Goal: Task Accomplishment & Management: Complete application form

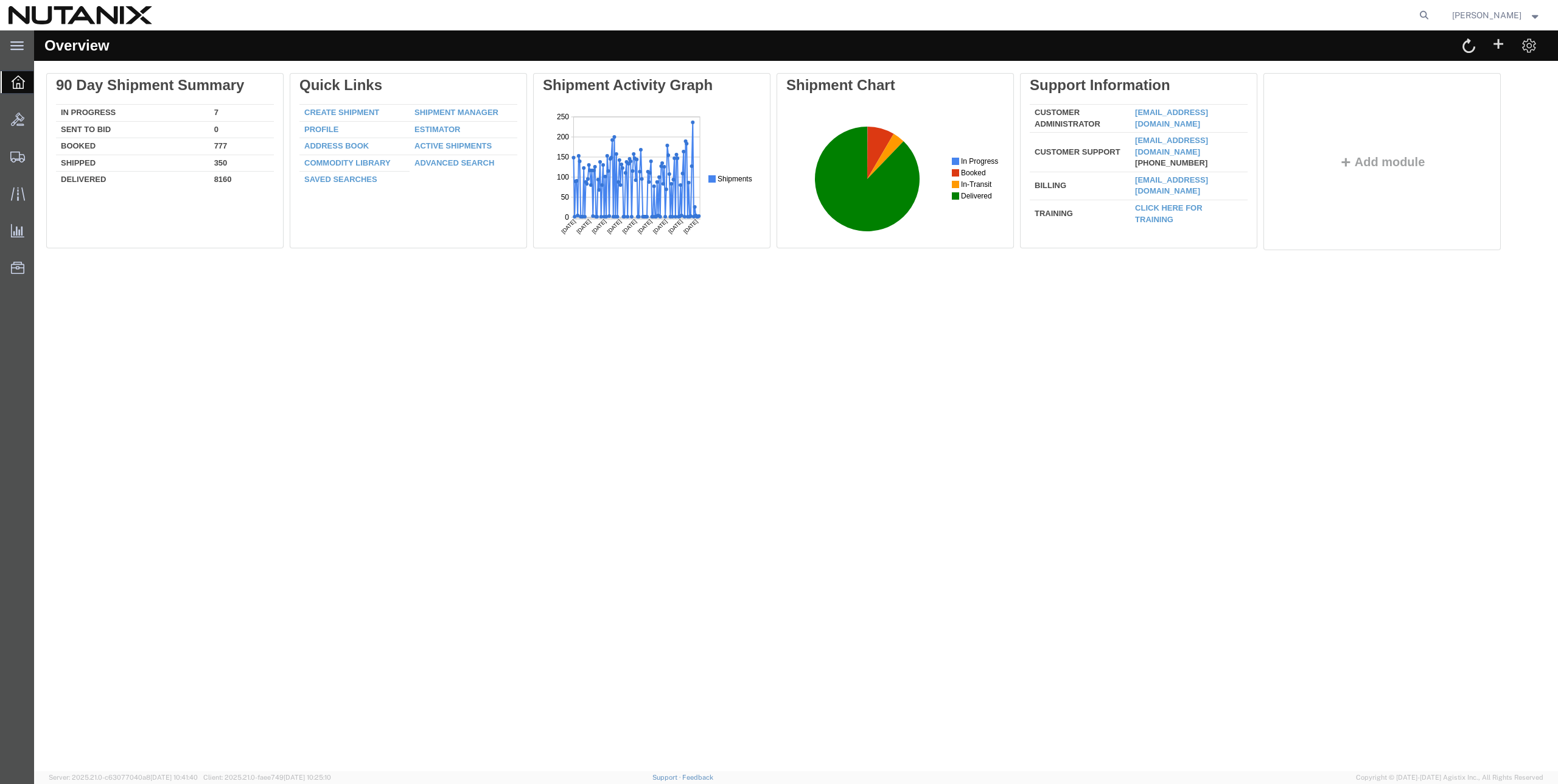
drag, startPoint x: 782, startPoint y: 464, endPoint x: 662, endPoint y: 403, distance: 134.6
click at [782, 464] on div "Overview Delete 90 Day Shipment Summary In Progress 7 Sent To Bid 0 Booked 777 …" at bounding box center [795, 400] width 1523 height 740
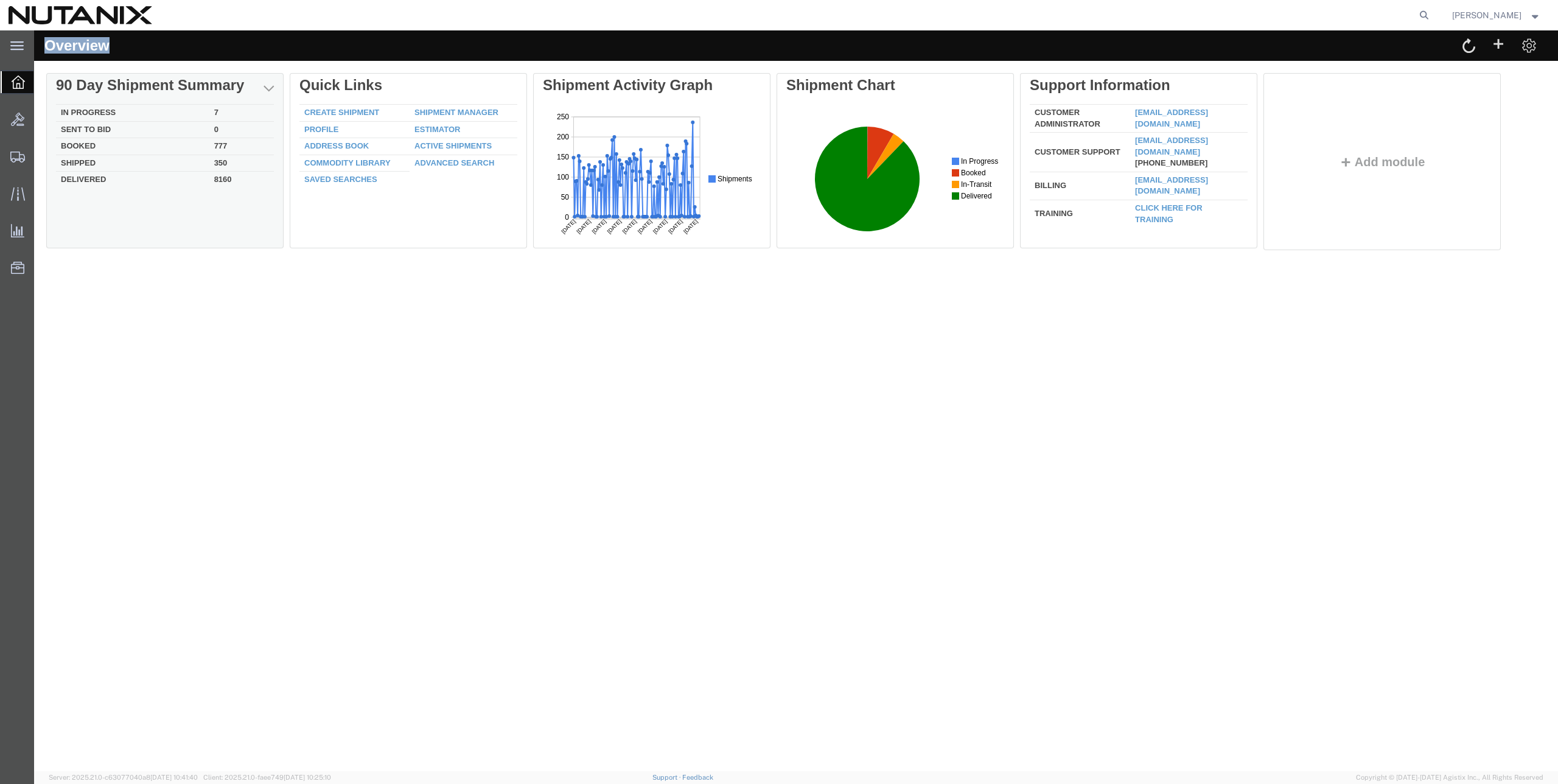
drag, startPoint x: 124, startPoint y: 44, endPoint x: 232, endPoint y: 154, distance: 154.2
click at [42, 43] on div "Overview" at bounding box center [415, 49] width 761 height 23
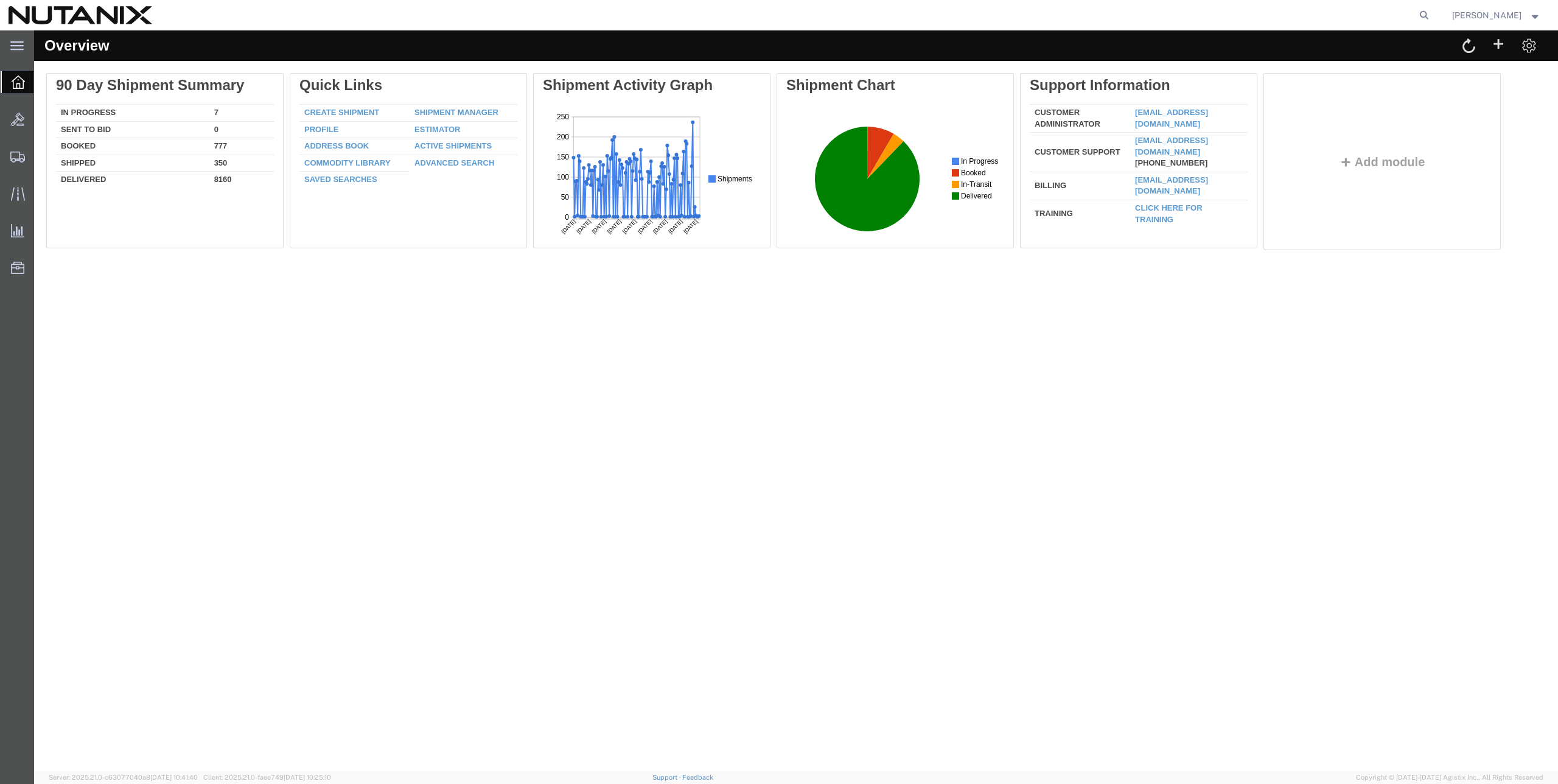
click at [752, 479] on div "Overview Delete 90 Day Shipment Summary In Progress 7 Sent To Bid 0 Booked 777 …" at bounding box center [795, 400] width 1523 height 740
click at [600, 521] on div "Overview Delete 90 Day Shipment Summary In Progress 7 Sent To Bid 0 Booked 777 …" at bounding box center [795, 400] width 1523 height 740
click at [944, 469] on div "Overview Delete 90 Day Shipment Summary In Progress 7 Sent To Bid 0 Booked 777 …" at bounding box center [795, 400] width 1523 height 740
click at [671, 384] on div "Overview Delete 90 Day Shipment Summary In Progress 7 Sent To Bid 0 Booked 777 …" at bounding box center [795, 400] width 1523 height 740
click at [582, 36] on div "Overview" at bounding box center [795, 46] width 1523 height 31
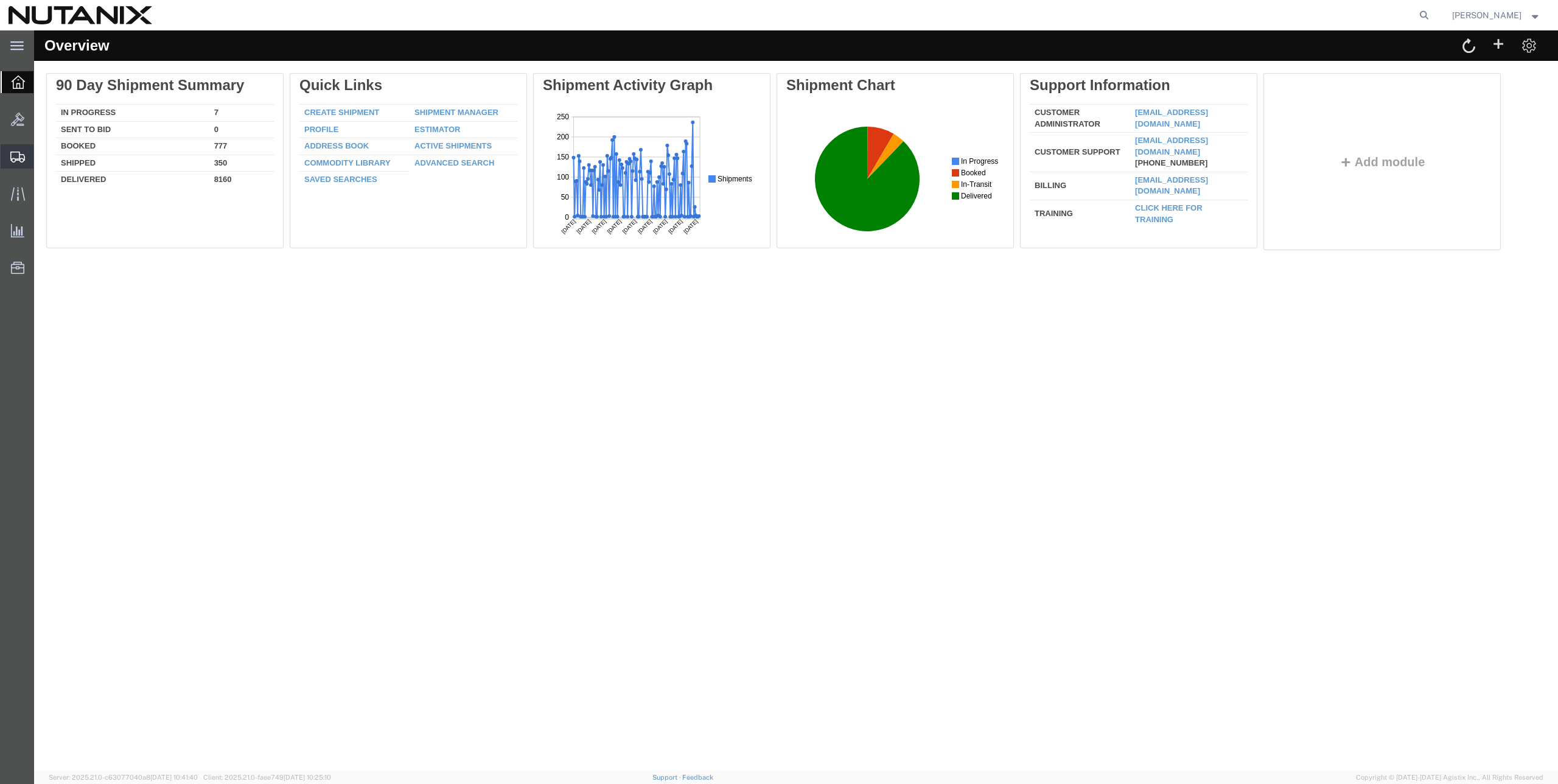
click at [0, 0] on span "Create from Template" at bounding box center [0, 0] width 0 height 0
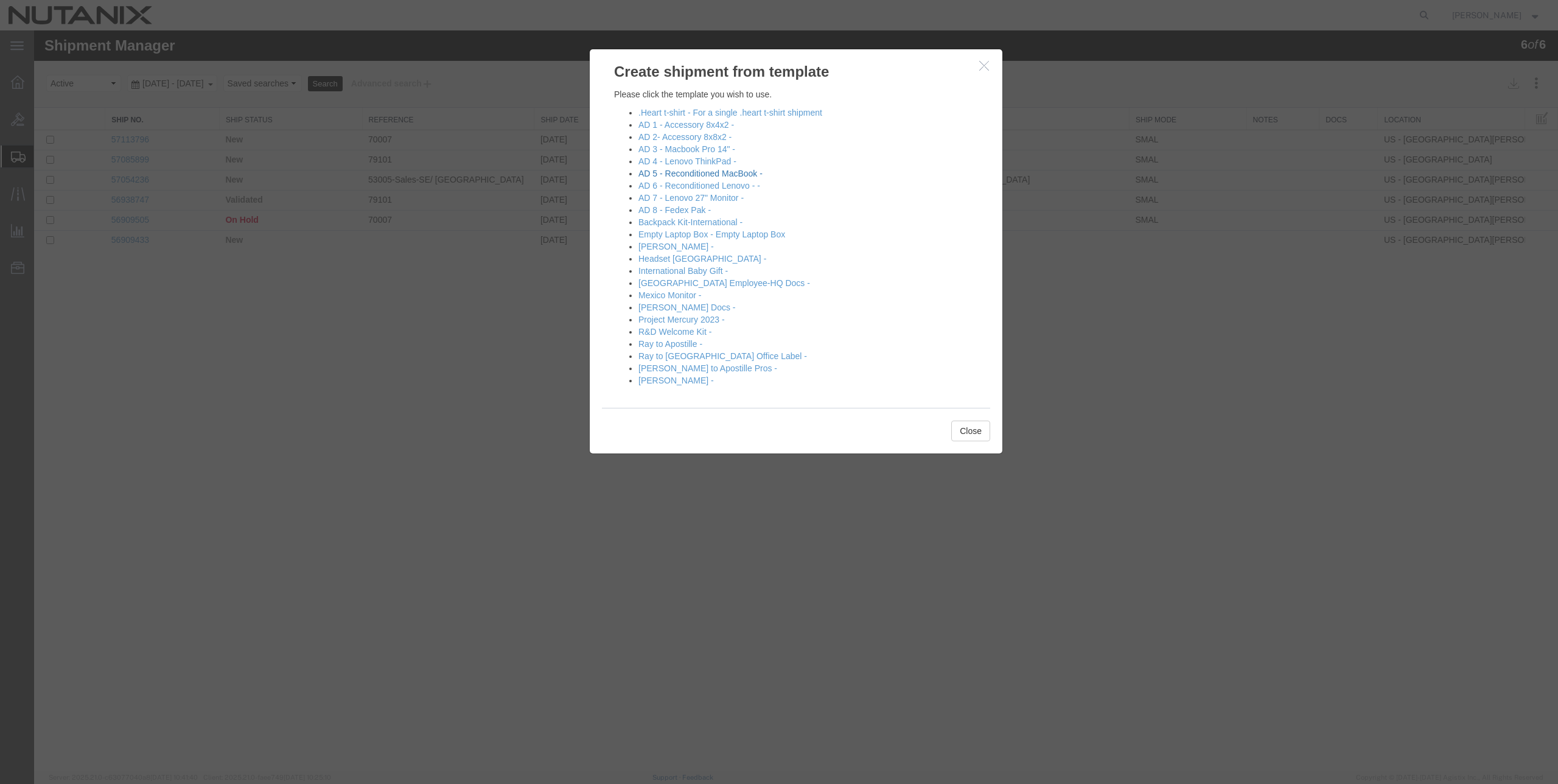
click at [706, 173] on link "AD 5 - Reconditioned MacBook -" at bounding box center [700, 173] width 124 height 9
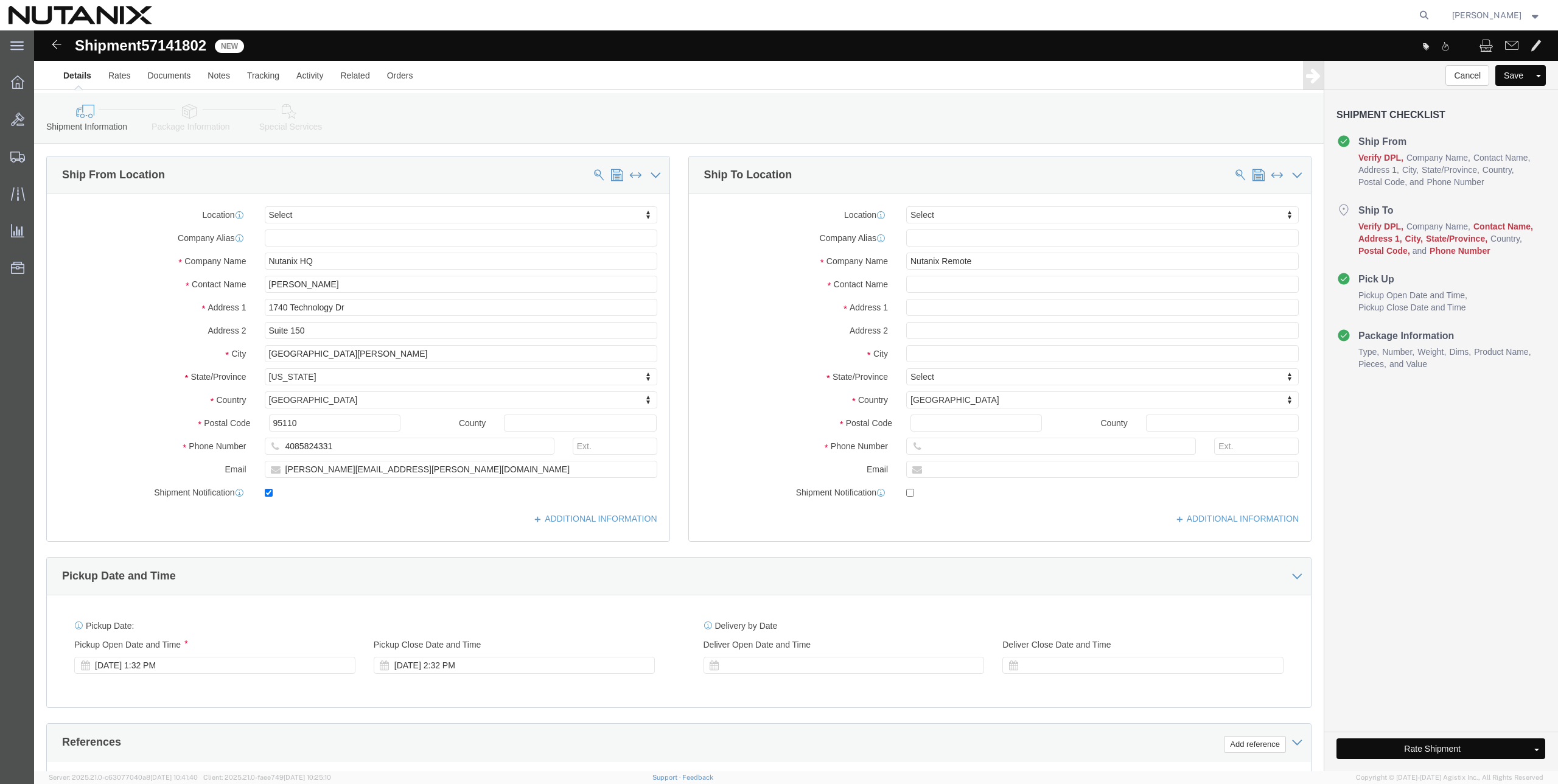
select select
click input "text"
paste input "Aligned Data Center"
type input "Aligned Data Center"
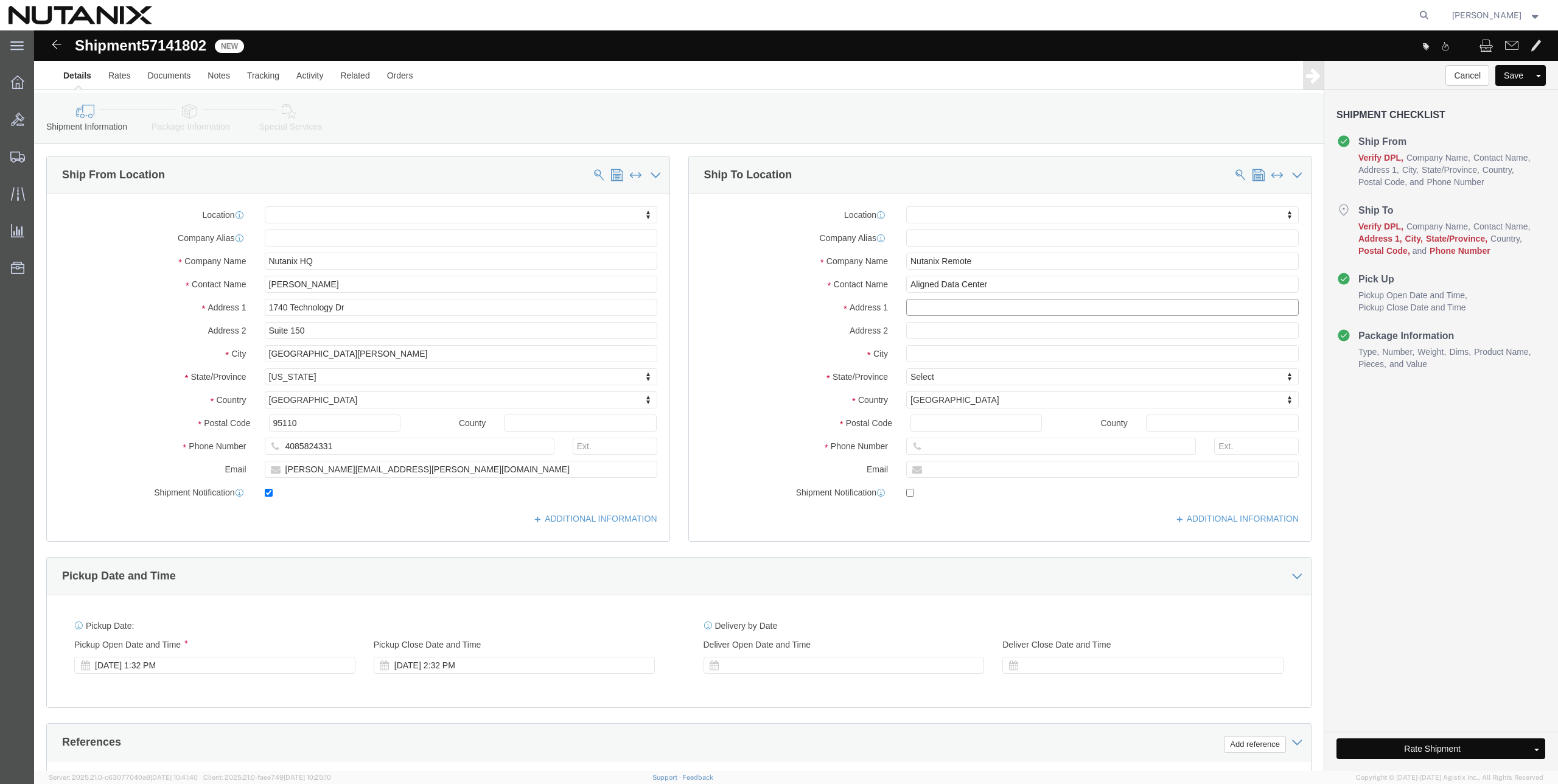
drag, startPoint x: 942, startPoint y: 276, endPoint x: 970, endPoint y: 280, distance: 28.3
click input "text"
paste input "[STREET_ADDRESS]"
type input "[STREET_ADDRESS]"
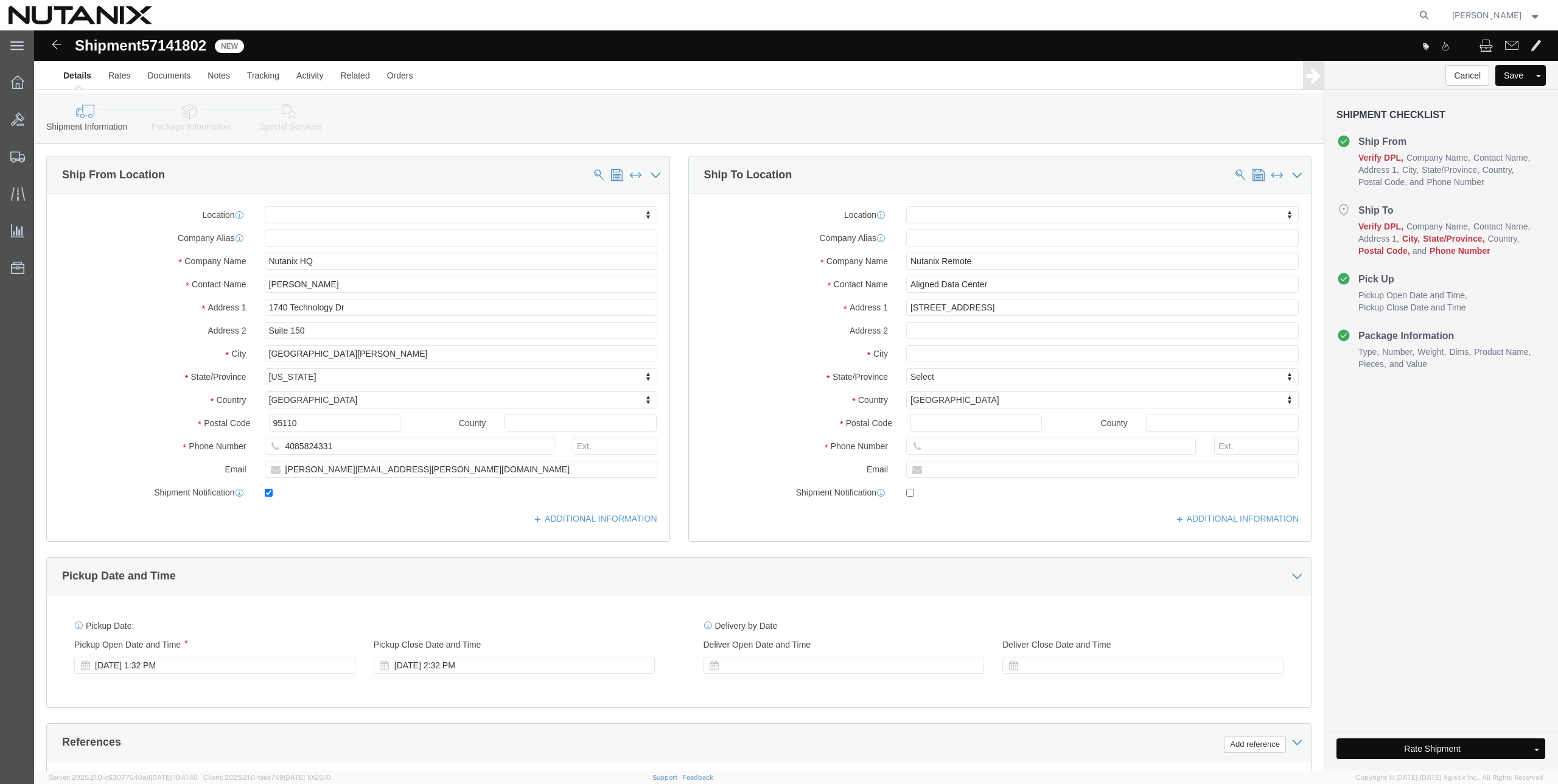
select select
click input "text"
paste input "Phoenix"
type input "Phoenix"
select select
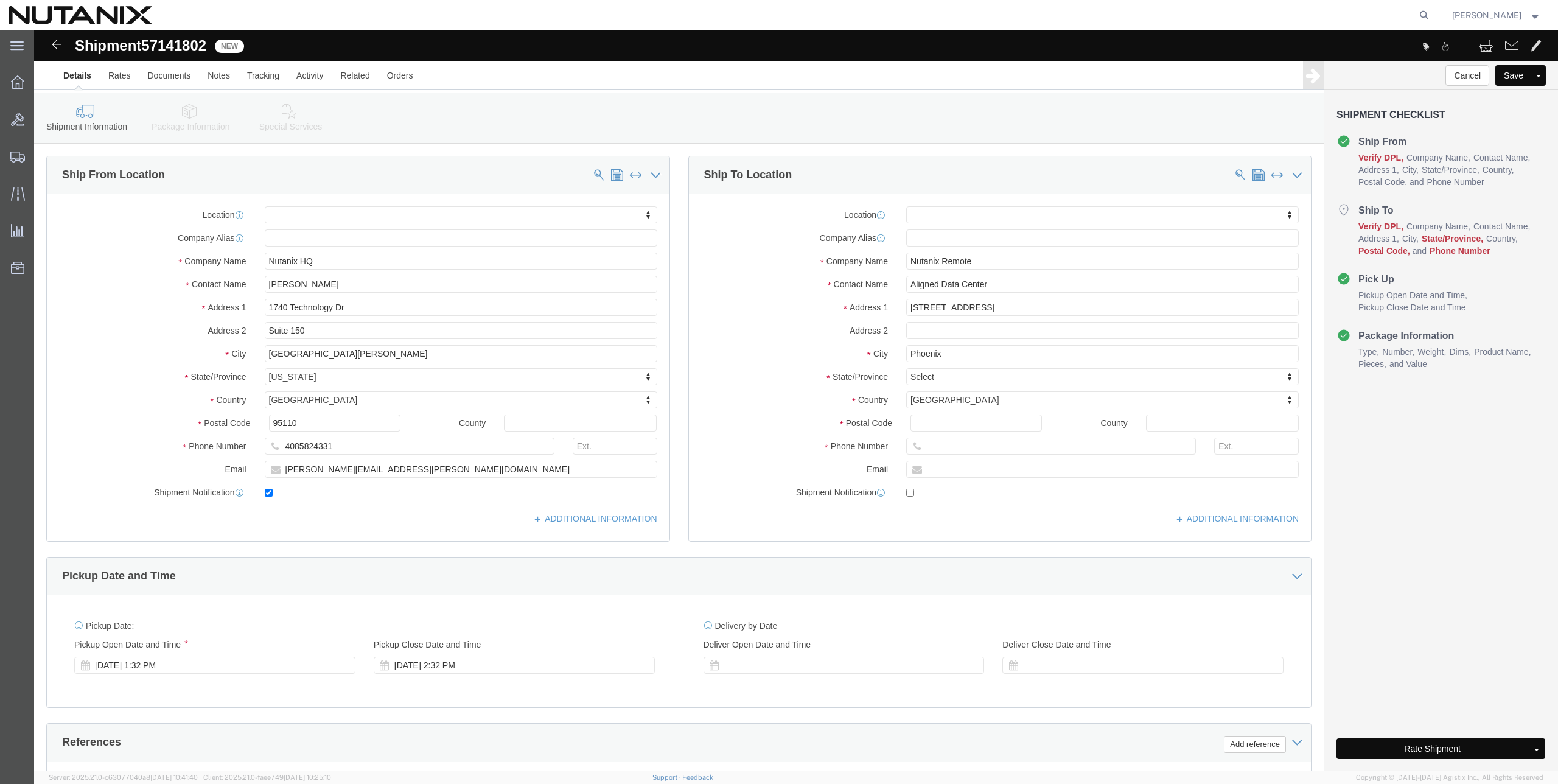
scroll to position [2, 0]
type input "[US_STATE]"
select select
select select "AZ"
click input "Postal Code"
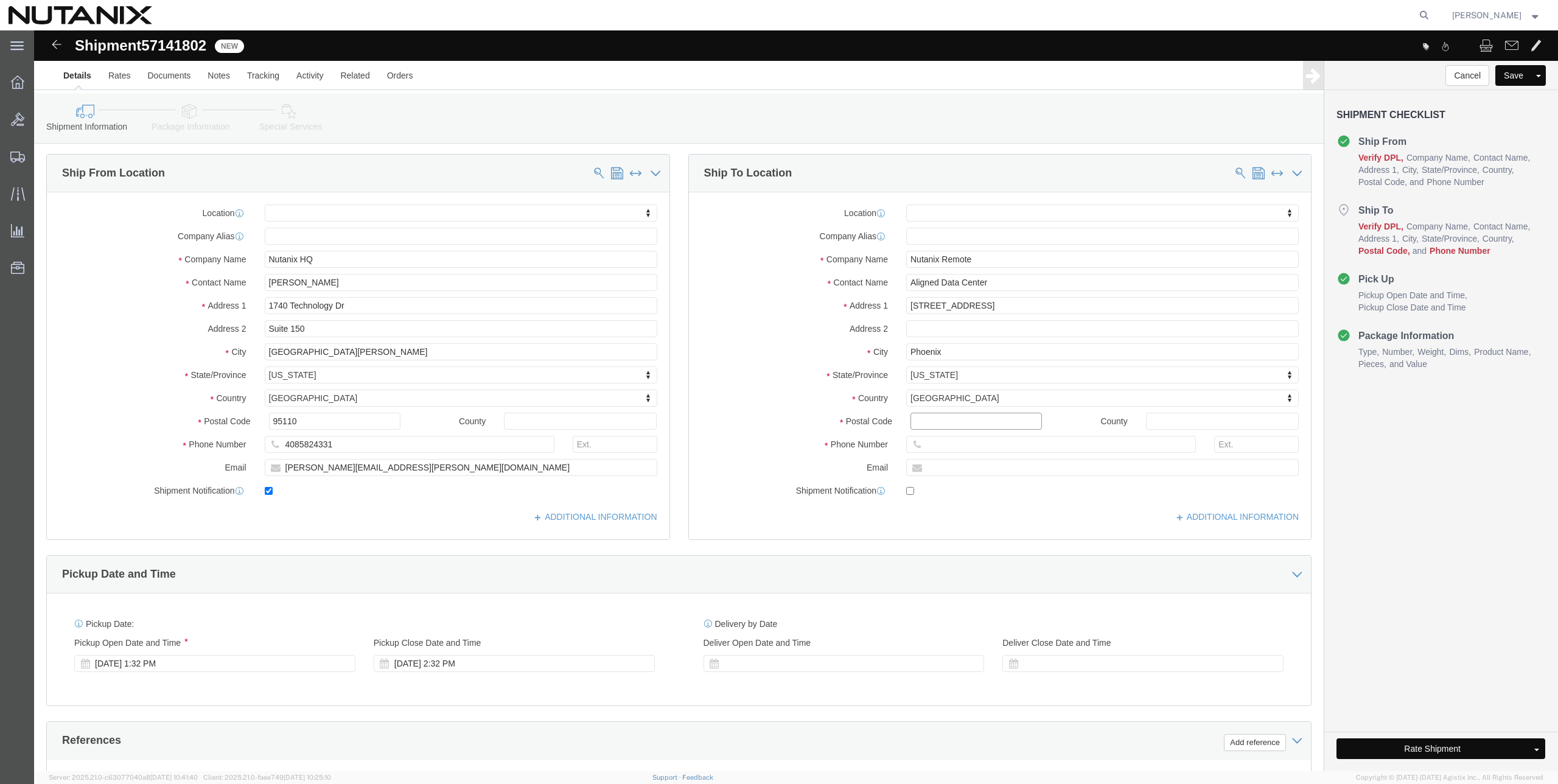
paste input "85027"
type input "85027"
select select
drag, startPoint x: 895, startPoint y: 412, endPoint x: 903, endPoint y: 410, distance: 8.2
click input "text"
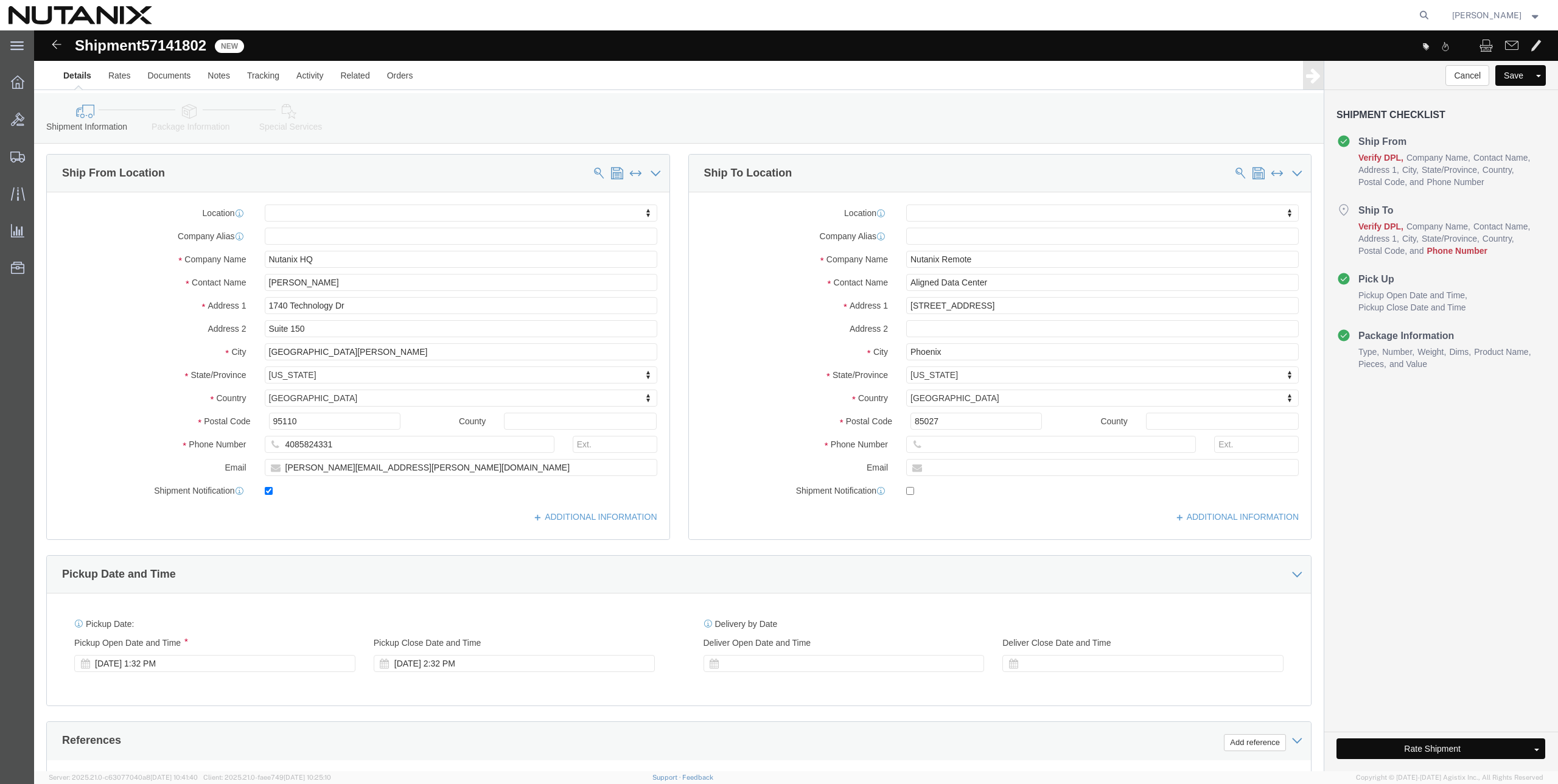
click div
click input "text"
paste input "[PHONE_NUMBER]"
type input "[PHONE_NUMBER]"
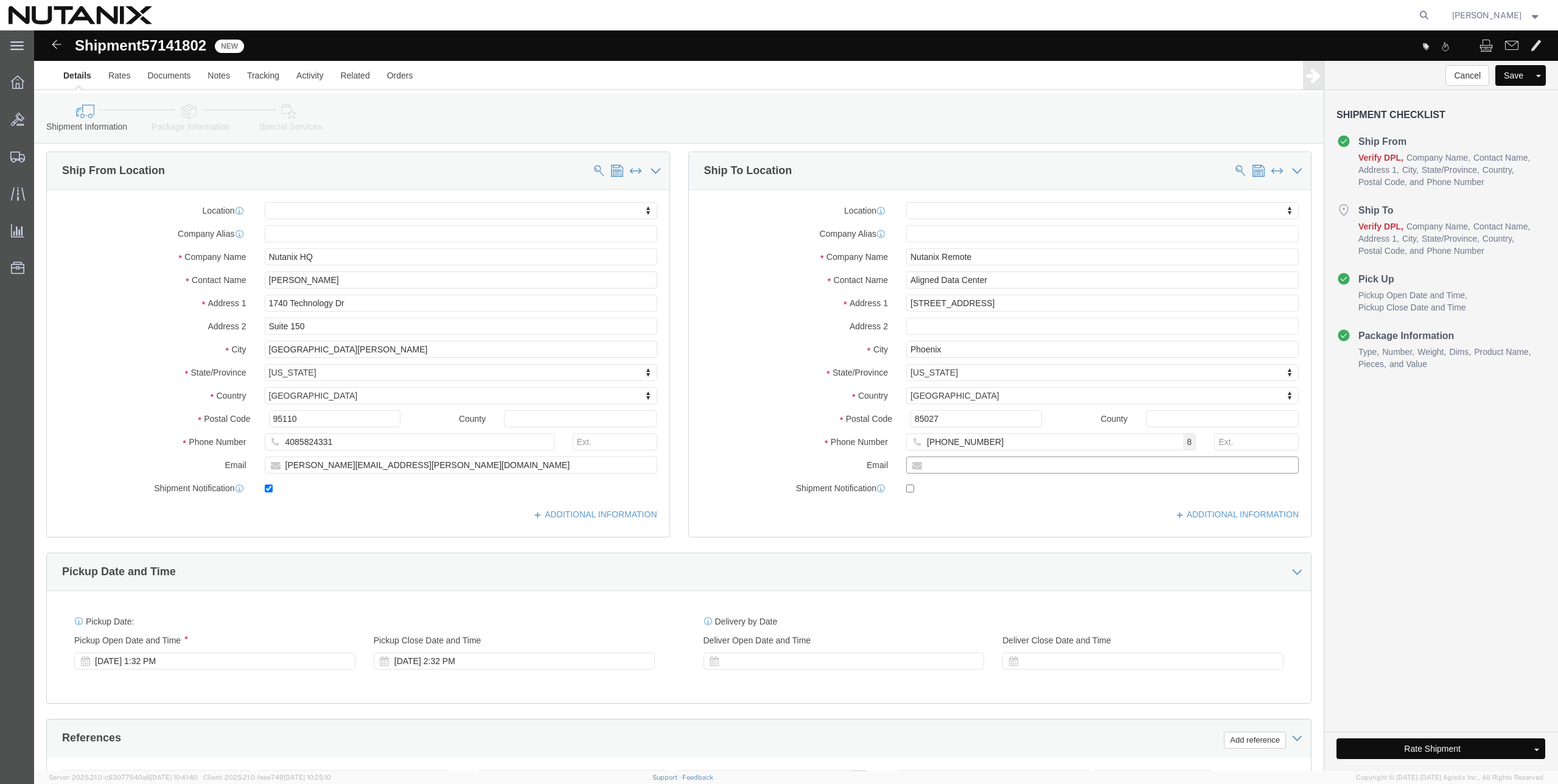
click input "text"
paste input "[EMAIL_ADDRESS][DOMAIN_NAME]"
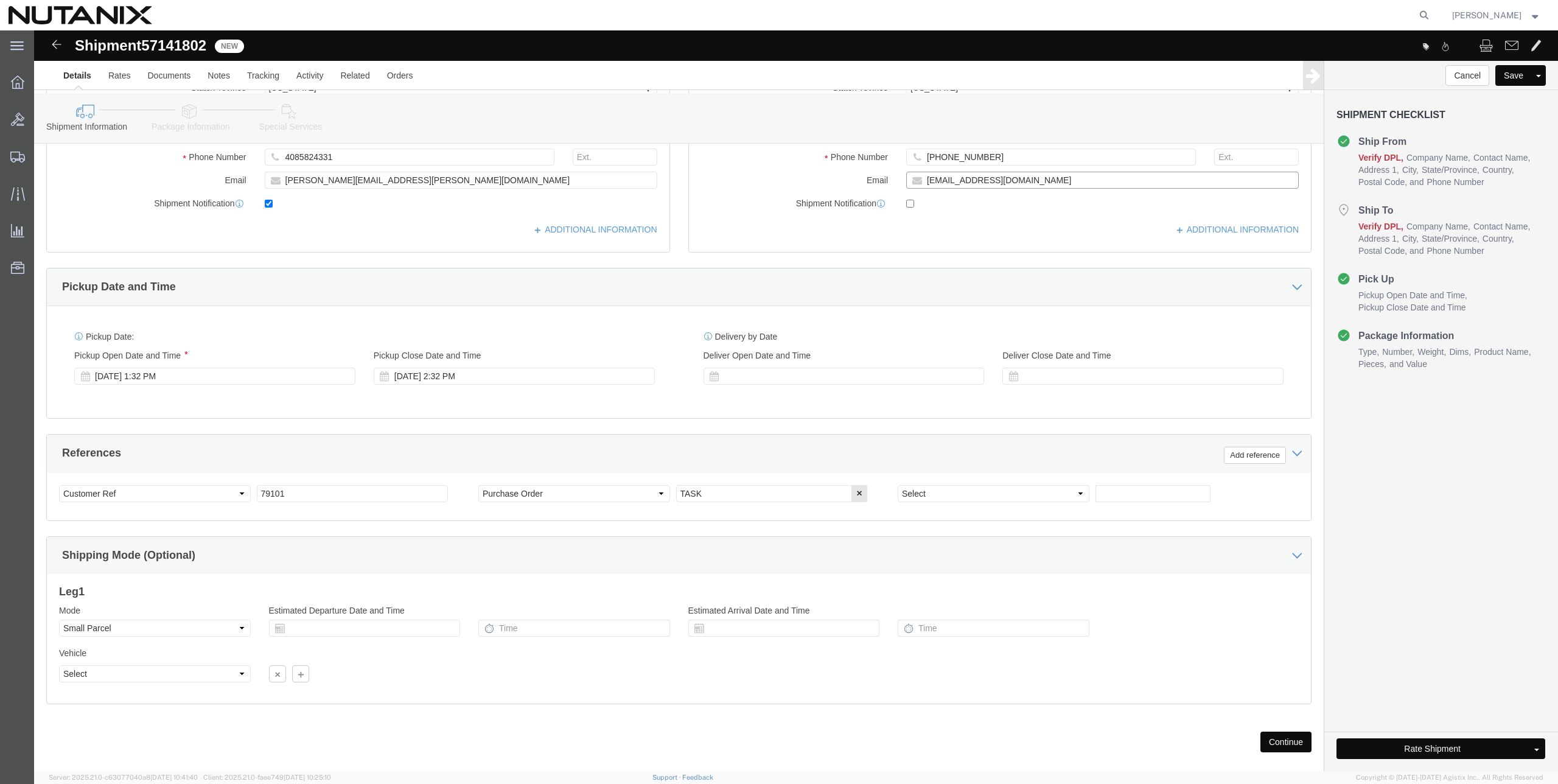
scroll to position [307, 0]
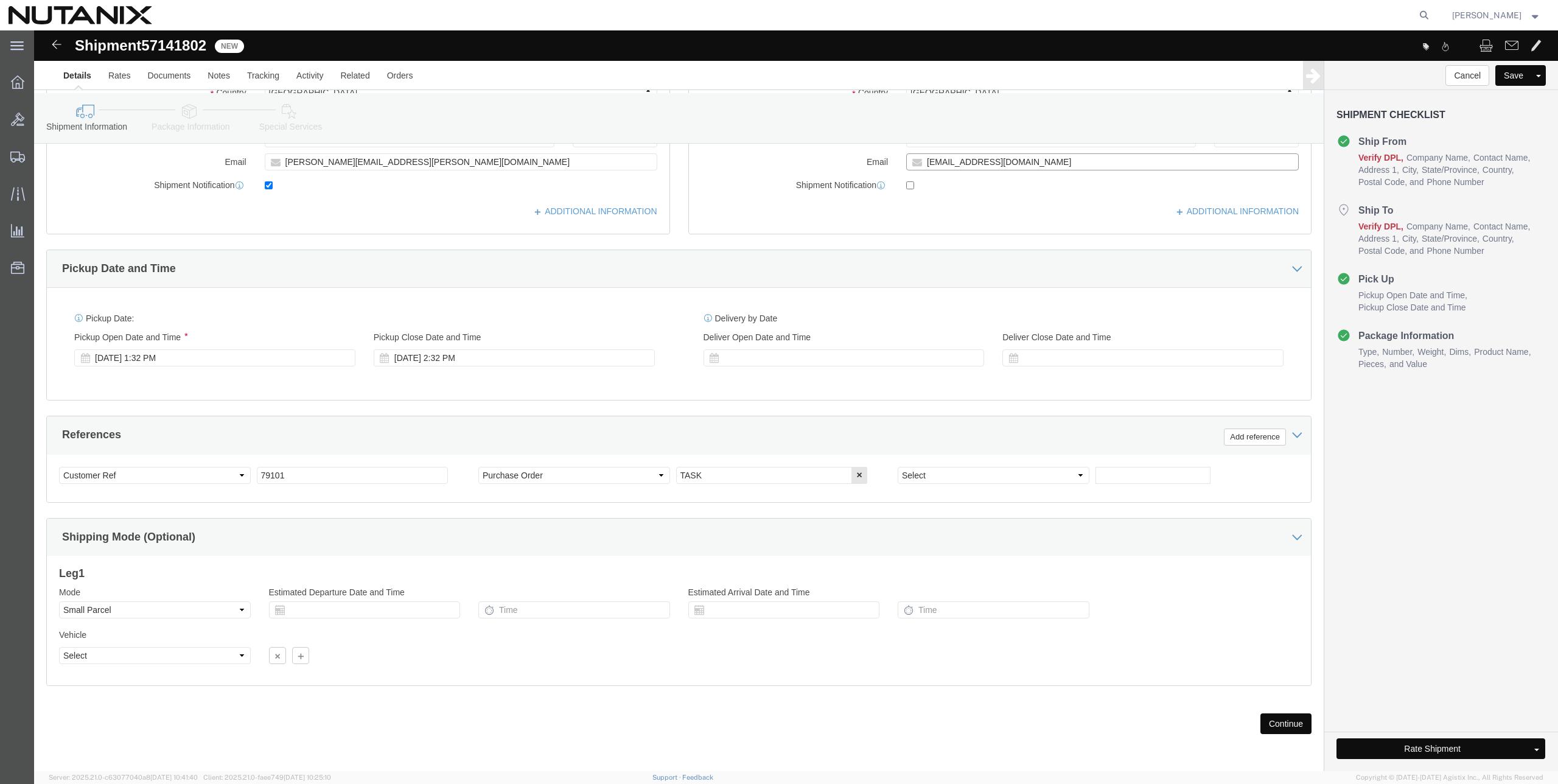
type input "[EMAIL_ADDRESS][DOMAIN_NAME]"
checkbox input "true"
drag, startPoint x: 661, startPoint y: 445, endPoint x: 623, endPoint y: 444, distance: 38.0
click div "Select Account Type Activity ID Airline Appointment Number ASN Batch Request # …"
paste input "0448222"
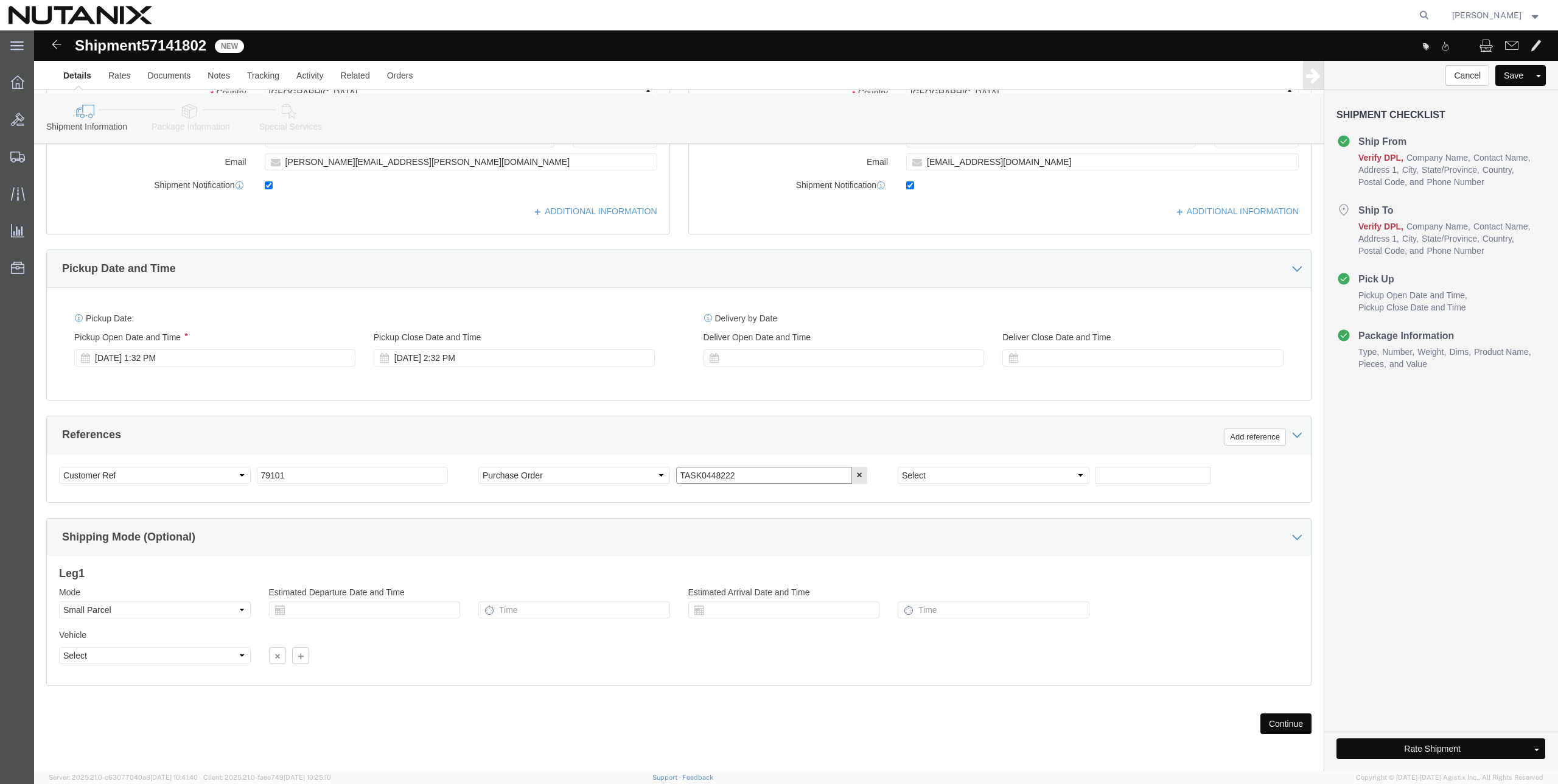
type input "TASK0448222"
click div "Shipping Mode (Optional)"
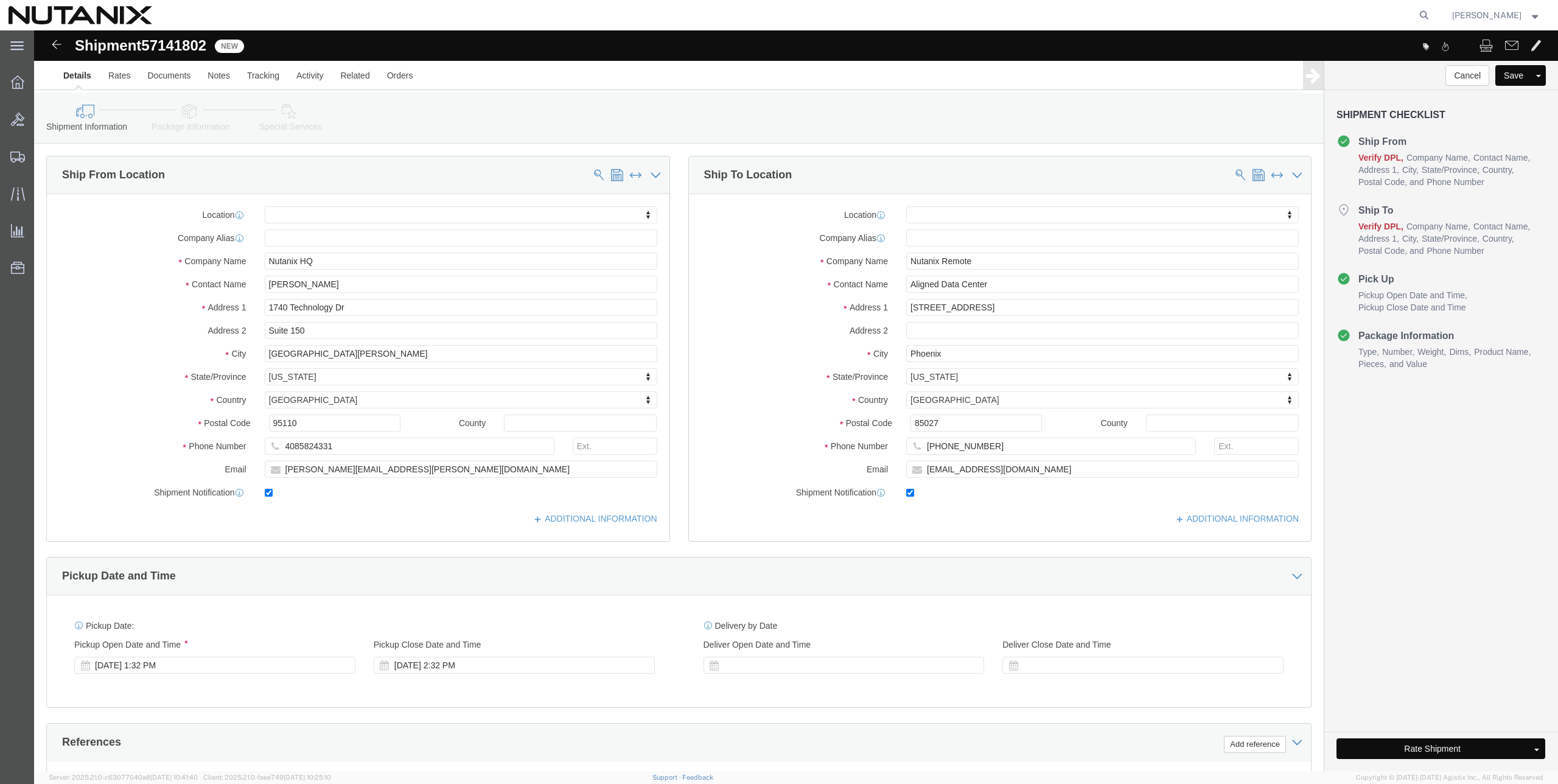
click button "Rate Shipment"
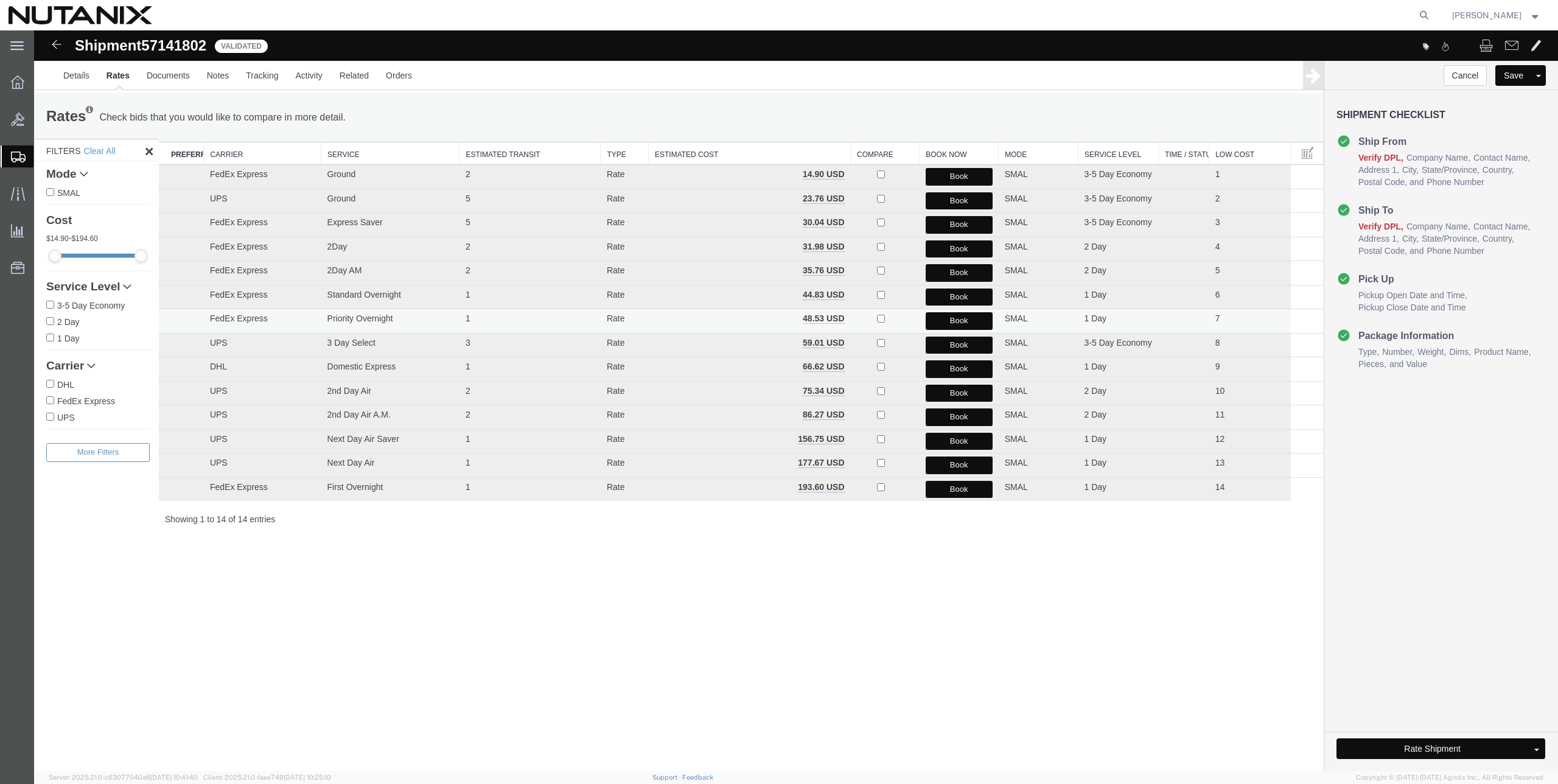
click at [954, 327] on button "Book" at bounding box center [959, 321] width 67 height 18
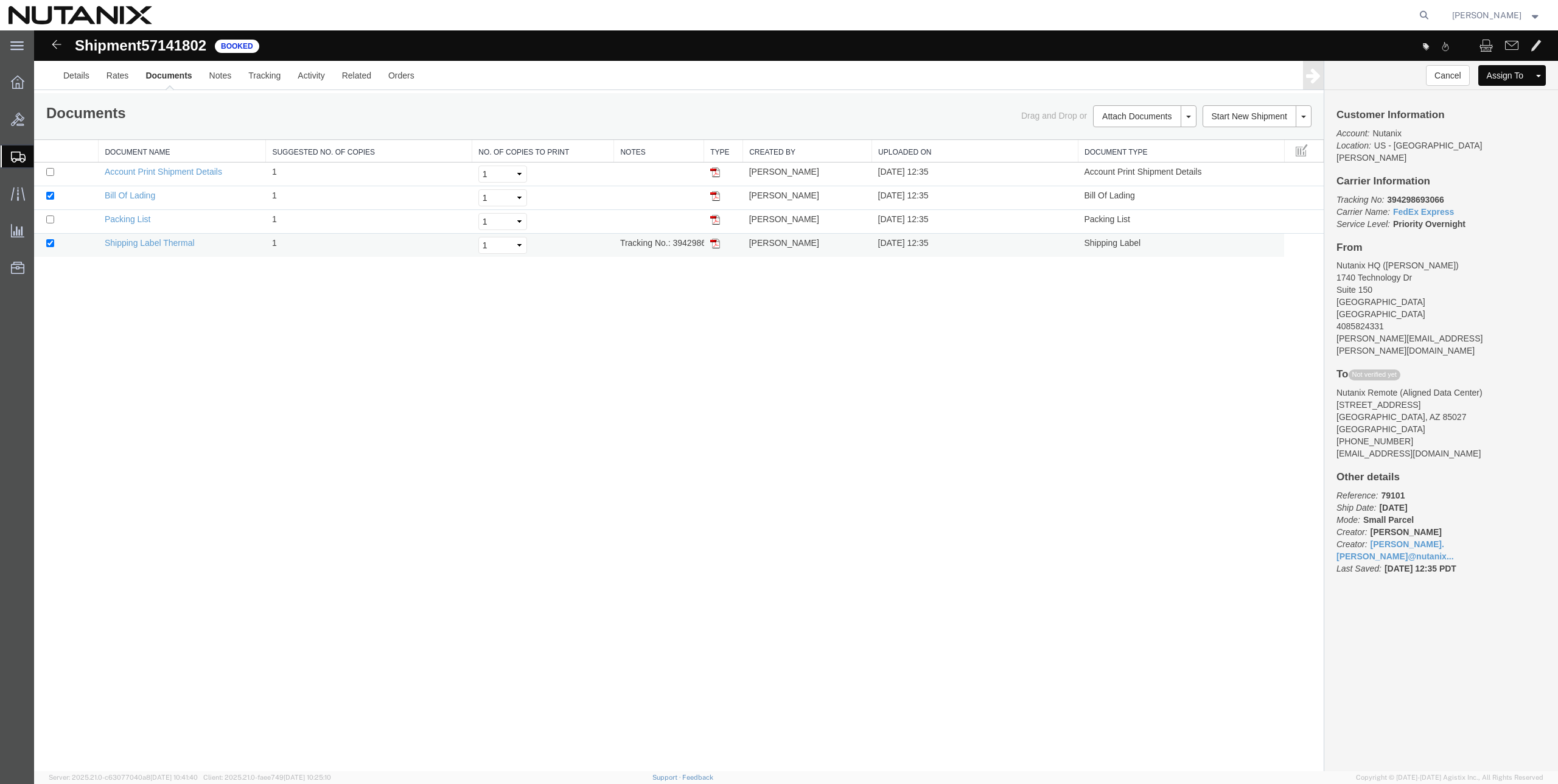
click at [685, 244] on td "Tracking No.: 394298693066" at bounding box center [659, 245] width 90 height 23
copy td "394298693066"
click at [164, 243] on link "Shipping Label Thermal" at bounding box center [150, 242] width 90 height 9
